Goal: Check status: Check status

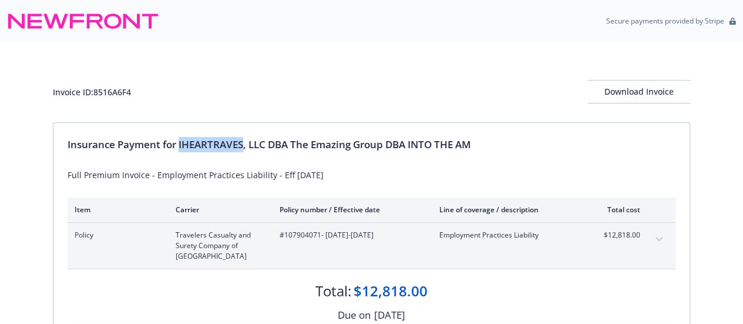
drag, startPoint x: 180, startPoint y: 146, endPoint x: 244, endPoint y: 148, distance: 64.0
click at [244, 148] on div "Insurance Payment for IHEARTRAVES, LLC DBA The Emazing Group DBA INTO THE AM" at bounding box center [372, 144] width 608 height 15
copy div "IHEARTRAVES"
